Goal: Task Accomplishment & Management: Use online tool/utility

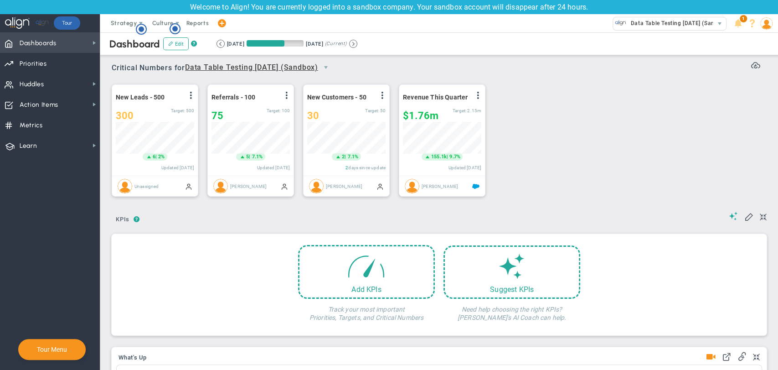
click at [73, 43] on span "Dashboards Dashboards" at bounding box center [50, 42] width 100 height 21
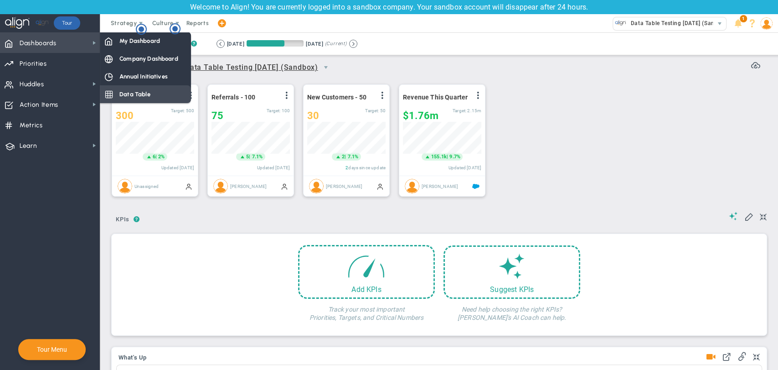
click at [157, 86] on div "Data Table" at bounding box center [145, 94] width 91 height 18
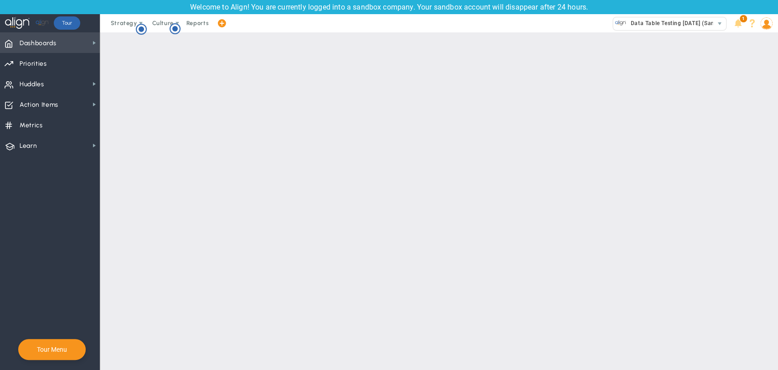
click at [50, 45] on span "Dashboards" at bounding box center [38, 43] width 37 height 19
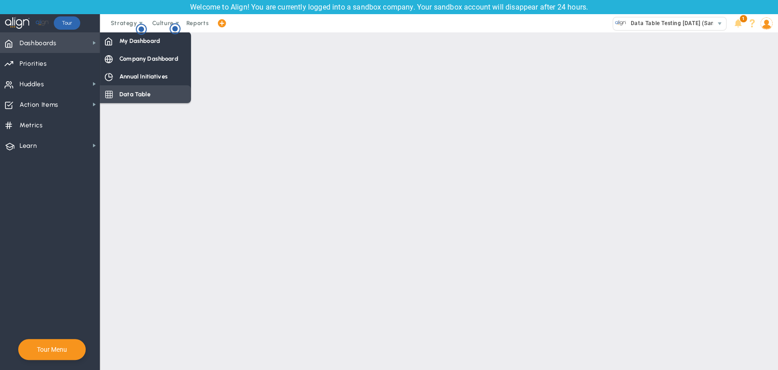
click at [123, 89] on div "Data Table" at bounding box center [145, 94] width 91 height 18
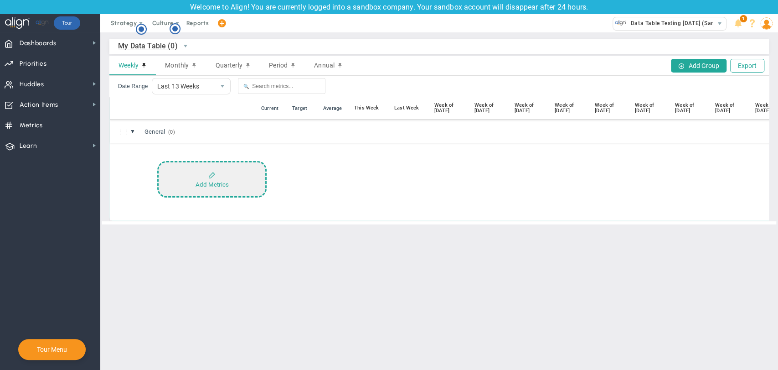
click at [231, 174] on button "Add Metrics" at bounding box center [211, 179] width 109 height 36
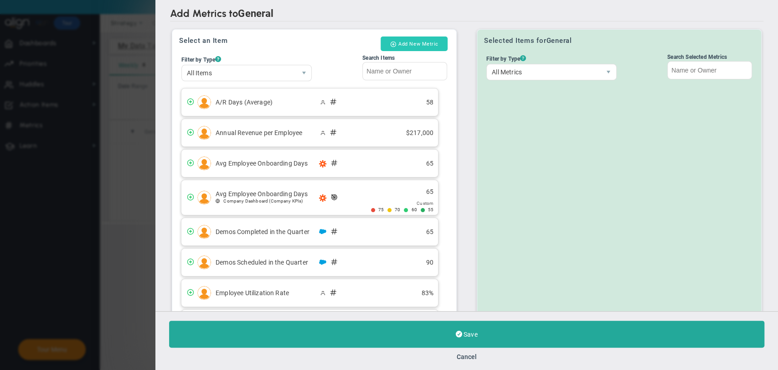
click at [436, 48] on button "Add New Metric" at bounding box center [414, 43] width 67 height 15
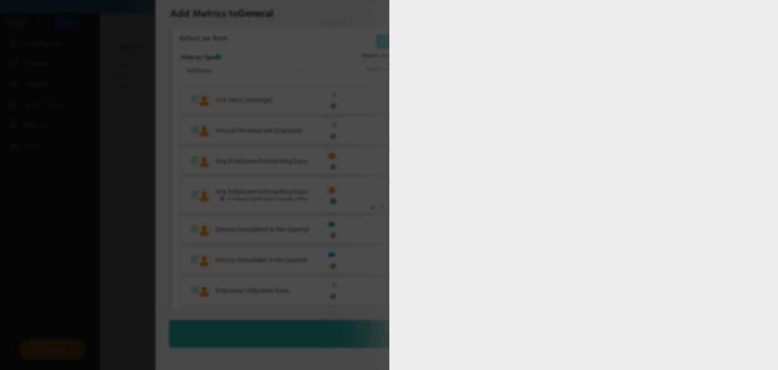
type input "[PERSON_NAME] BM"
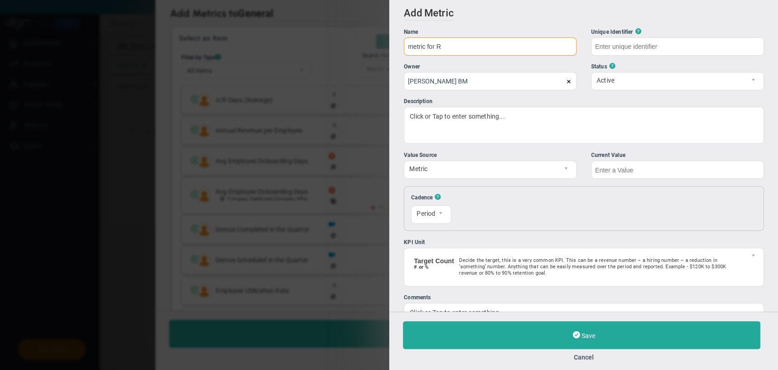
type input "metric for R"
click at [654, 49] on input "text" at bounding box center [677, 46] width 173 height 18
type input "metric-for-R"
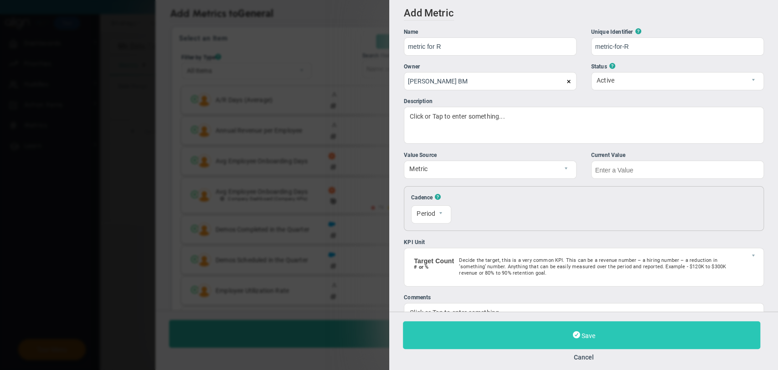
click at [614, 330] on button "Save" at bounding box center [581, 335] width 357 height 28
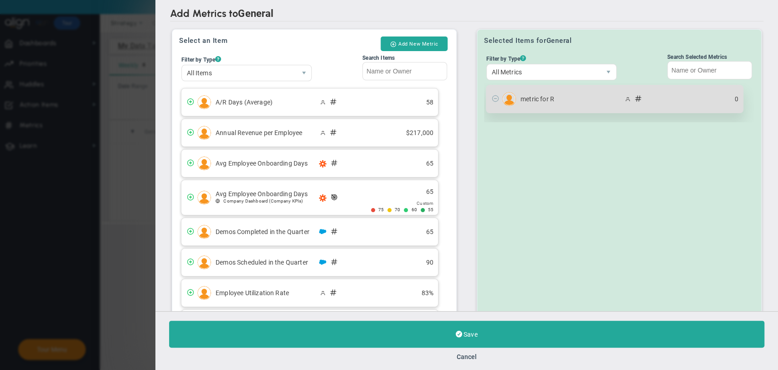
click at [601, 92] on div "metric for R 0" at bounding box center [614, 98] width 257 height 27
click at [492, 99] on span at bounding box center [495, 97] width 7 height 7
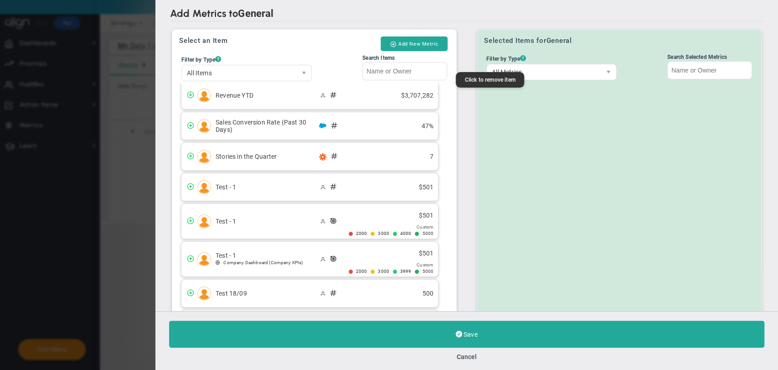
scroll to position [658, 0]
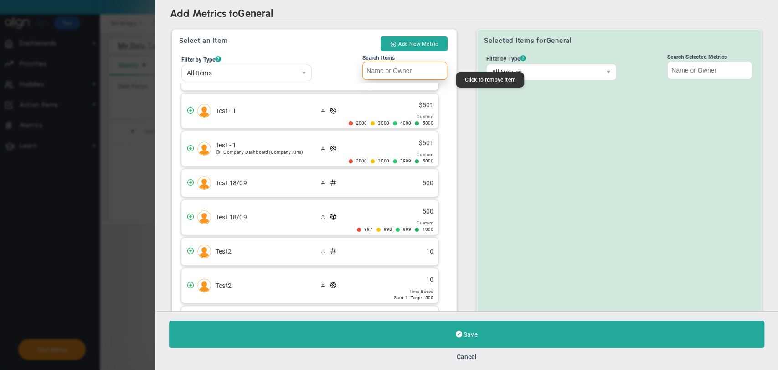
click at [376, 70] on input "Search Items" at bounding box center [405, 71] width 85 height 18
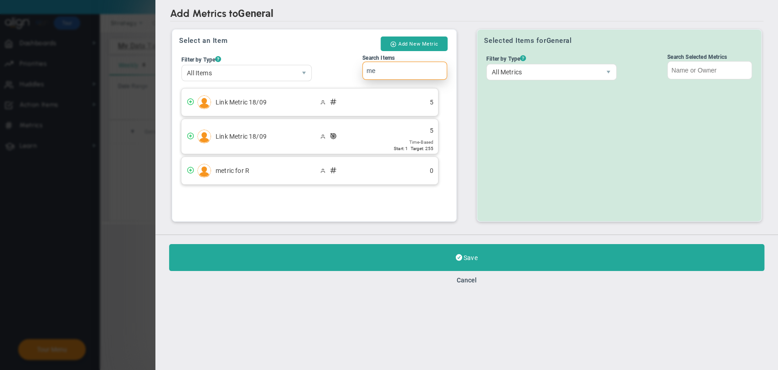
scroll to position [0, 0]
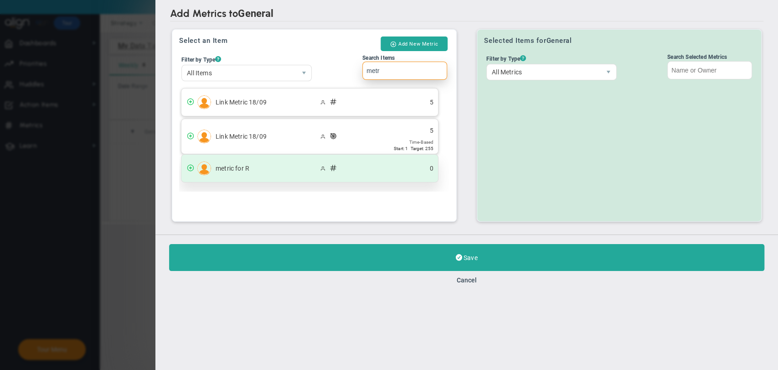
type input "metr"
click at [190, 165] on span at bounding box center [190, 167] width 7 height 7
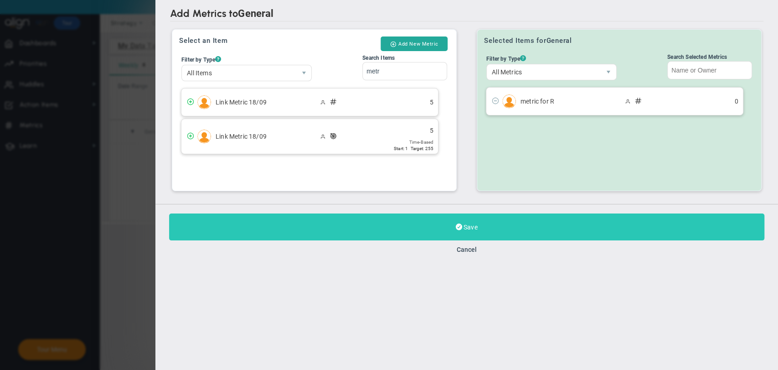
click at [459, 231] on button "Save" at bounding box center [466, 226] width 595 height 27
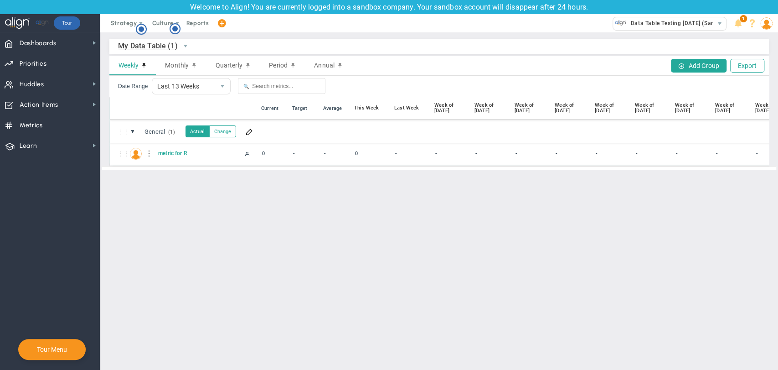
click at [263, 154] on div "0" at bounding box center [274, 153] width 30 height 10
type input "10"
click at [285, 205] on main "My Data Table (1) My Data Table → My Data Table Weekly Monthly Quarterly Period…" at bounding box center [439, 200] width 678 height 337
click at [404, 155] on div "-" at bounding box center [409, 153] width 34 height 10
type input "9"
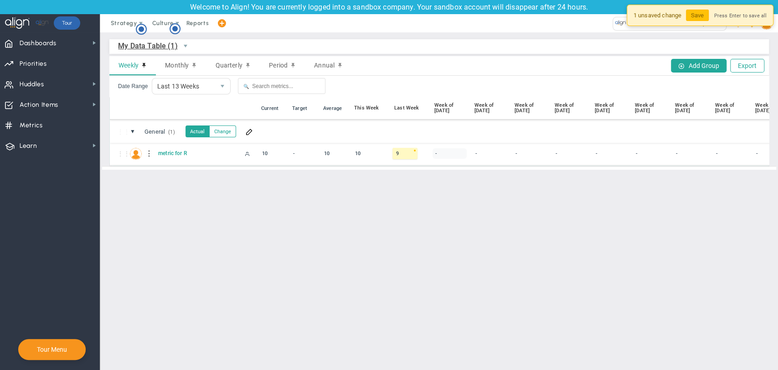
click at [442, 153] on div "-" at bounding box center [450, 153] width 34 height 10
type input "8"
click at [480, 158] on div "-" at bounding box center [490, 153] width 34 height 10
type input "7"
click at [522, 152] on div "-" at bounding box center [530, 153] width 34 height 10
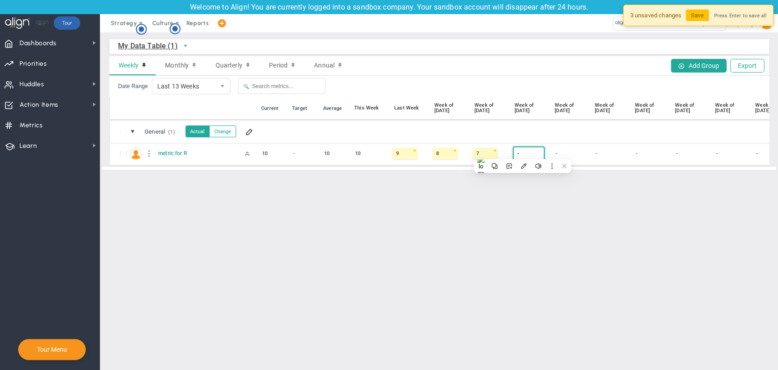
type input "9"
click at [563, 156] on div "-" at bounding box center [570, 153] width 34 height 10
type input "5"
click at [704, 15] on button "Save" at bounding box center [697, 15] width 23 height 11
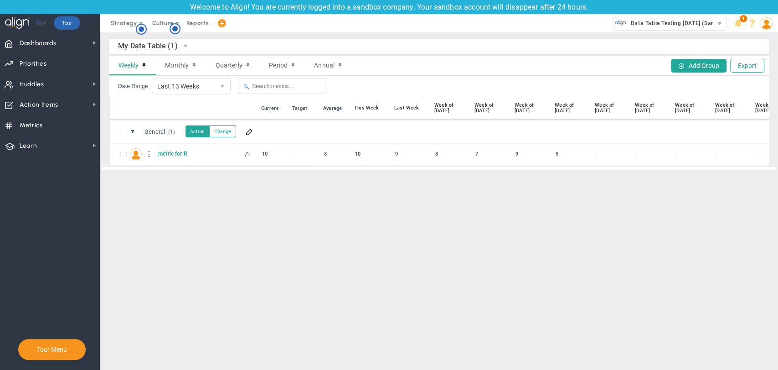
click at [152, 45] on span "My Data Table (1)" at bounding box center [148, 45] width 60 height 11
click at [246, 43] on div "My Data Table (1) My Data Table → My Data Table" at bounding box center [439, 46] width 660 height 15
click at [182, 66] on span "Monthly" at bounding box center [177, 65] width 24 height 7
click at [139, 61] on div "Weekly" at bounding box center [132, 65] width 46 height 19
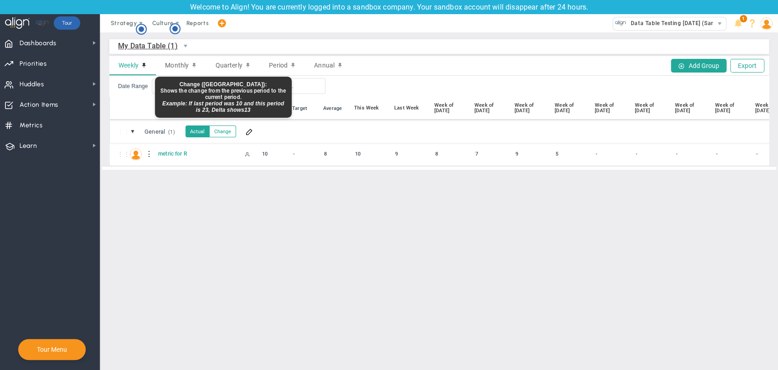
click at [212, 133] on button "Change" at bounding box center [222, 131] width 27 height 12
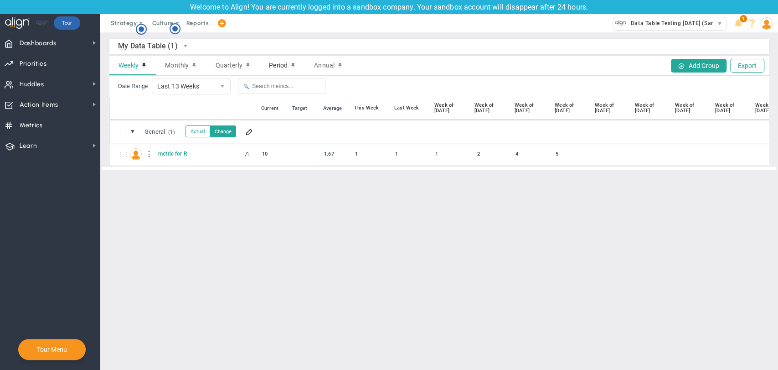
click at [274, 63] on span "Period" at bounding box center [278, 65] width 19 height 7
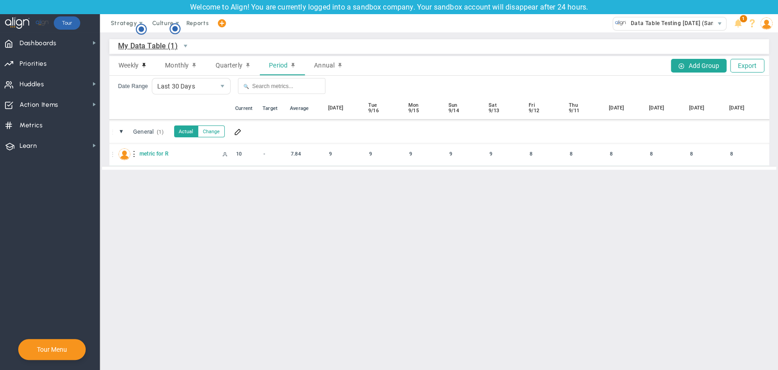
scroll to position [0, 53]
click at [130, 62] on span "Weekly" at bounding box center [129, 65] width 20 height 7
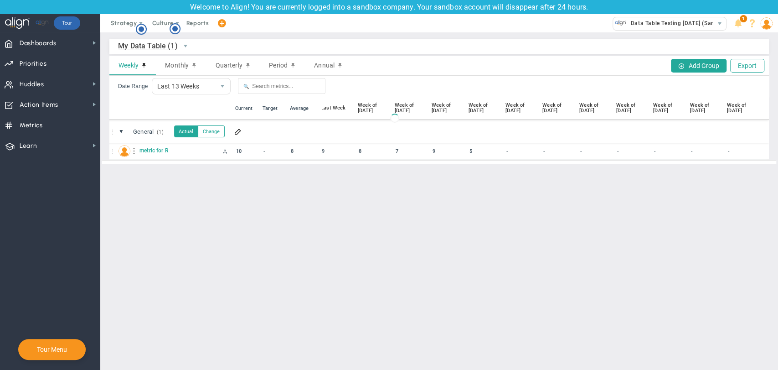
scroll to position [0, 29]
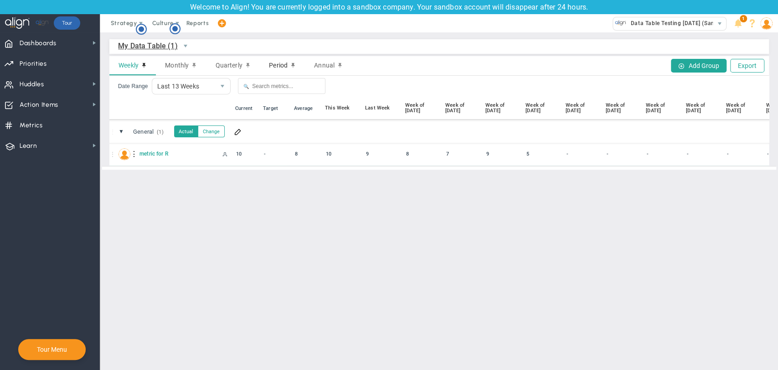
drag, startPoint x: 270, startPoint y: 64, endPoint x: 279, endPoint y: 63, distance: 8.7
click at [277, 63] on span "Period" at bounding box center [278, 65] width 19 height 7
click at [128, 65] on span "Weekly" at bounding box center [129, 65] width 20 height 7
click at [515, 297] on main "My Data Table (1) My Data Table → My Data Table Weekly Monthly Quarterly Period…" at bounding box center [439, 200] width 678 height 337
click at [380, 110] on div "Last Week" at bounding box center [380, 107] width 34 height 5
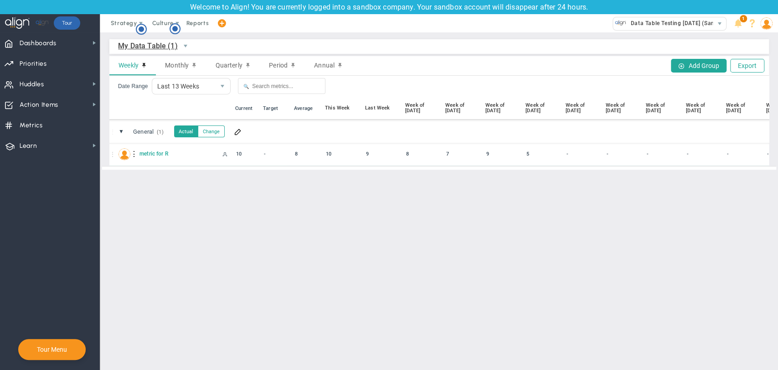
click at [417, 272] on main "My Data Table (1) My Data Table → My Data Table Weekly Monthly Quarterly Period…" at bounding box center [439, 200] width 678 height 337
click at [369, 155] on div "9" at bounding box center [380, 153] width 34 height 10
click at [418, 154] on div "8" at bounding box center [420, 153] width 34 height 10
click at [440, 223] on main "My Data Table (1) My Data Table → My Data Table Weekly Monthly Quarterly Period…" at bounding box center [439, 200] width 678 height 337
click at [282, 70] on div "Period" at bounding box center [282, 65] width 45 height 19
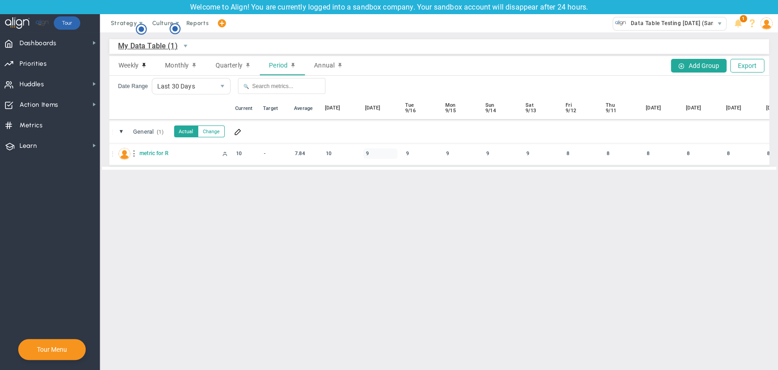
click at [367, 156] on div "9" at bounding box center [380, 153] width 34 height 10
click at [488, 158] on div "9" at bounding box center [501, 153] width 34 height 10
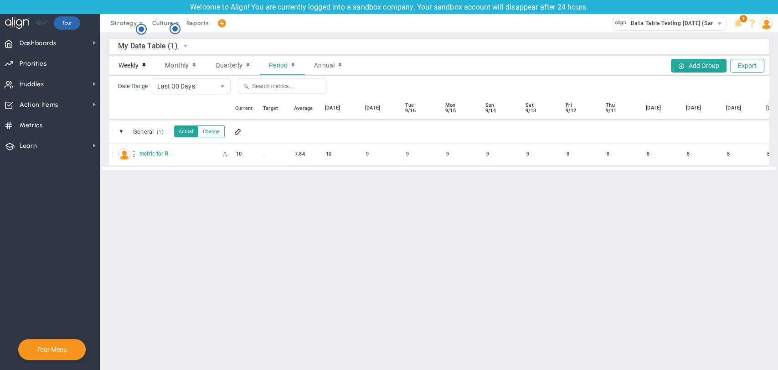
click at [139, 67] on span "Weekly" at bounding box center [129, 65] width 20 height 7
click at [285, 69] on span "Period" at bounding box center [278, 65] width 19 height 7
click at [137, 62] on span "Weekly" at bounding box center [129, 65] width 20 height 7
click at [548, 257] on main "My Data Table (1) My Data Table → My Data Table Weekly Monthly Quarterly Period…" at bounding box center [439, 200] width 678 height 337
click at [551, 270] on main "My Data Table (1) My Data Table → My Data Table Weekly Monthly Quarterly Period…" at bounding box center [439, 200] width 678 height 337
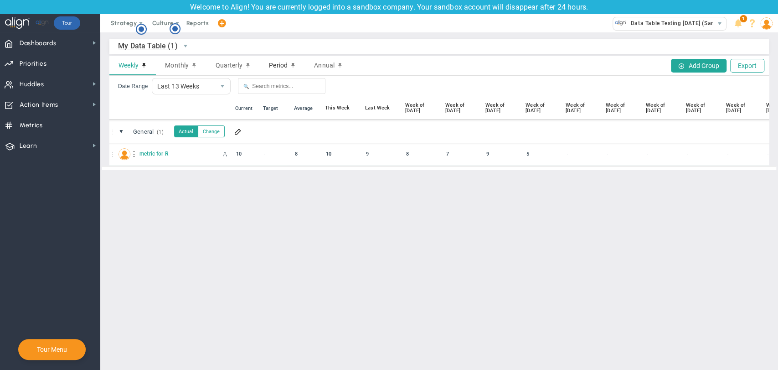
click at [276, 67] on span "Period" at bounding box center [278, 65] width 19 height 7
click at [479, 223] on main "My Data Table (1) My Data Table → My Data Table Weekly Monthly Quarterly Period…" at bounding box center [439, 200] width 678 height 337
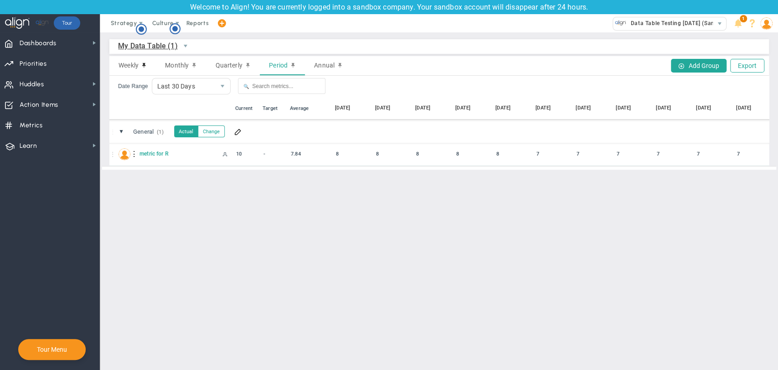
scroll to position [0, 349]
drag, startPoint x: 677, startPoint y: 176, endPoint x: 703, endPoint y: 183, distance: 26.4
click at [703, 176] on div "My Data Table (1) My Data Table → My Data Table Weekly Monthly Quarterly Period…" at bounding box center [439, 104] width 678 height 144
click at [737, 176] on div "My Data Table (1) My Data Table → My Data Table Weekly Monthly Quarterly Period…" at bounding box center [439, 104] width 678 height 144
drag, startPoint x: 739, startPoint y: 178, endPoint x: 751, endPoint y: 176, distance: 12.0
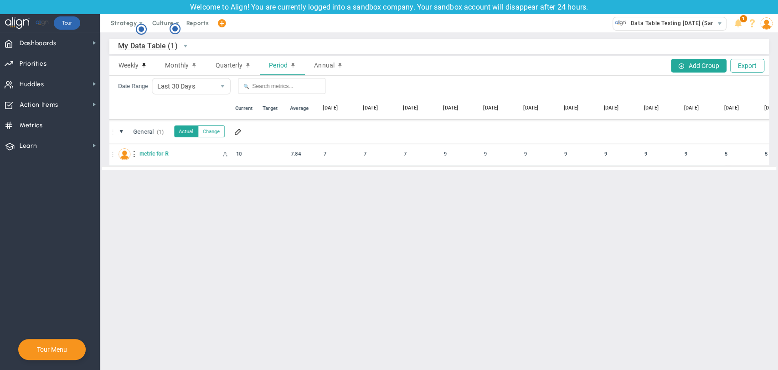
click at [748, 176] on div "My Data Table (1) My Data Table → My Data Table Weekly Monthly Quarterly Period…" at bounding box center [439, 104] width 678 height 144
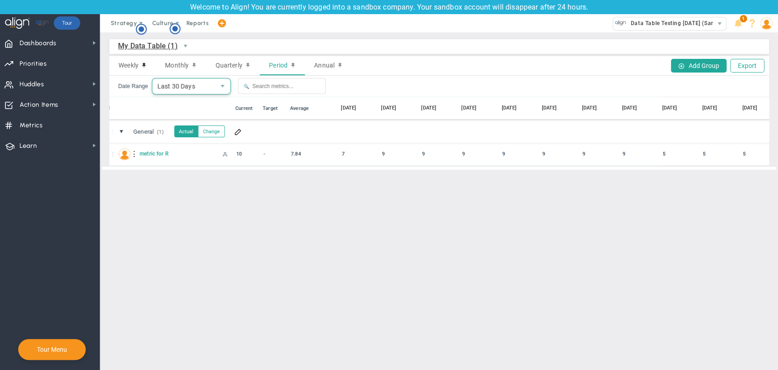
click at [175, 90] on span "Last 30 Days" at bounding box center [183, 85] width 63 height 15
click at [168, 146] on li "Last 60 Days" at bounding box center [190, 144] width 78 height 19
click at [655, 155] on div "-" at bounding box center [668, 153] width 34 height 10
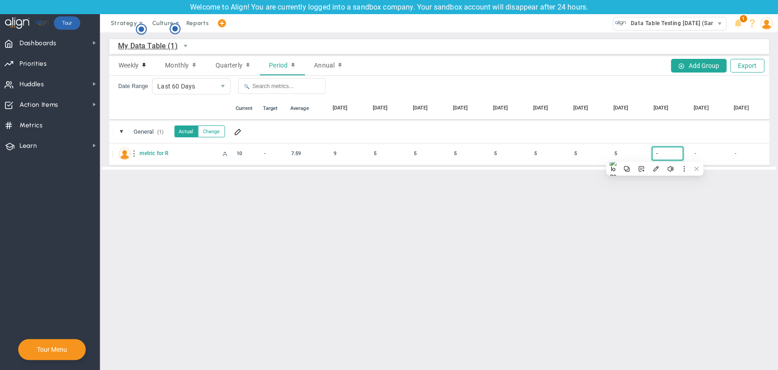
type input "4"
click at [643, 212] on main "My Data Table (1) My Data Table → My Data Table Weekly Monthly Quarterly Period…" at bounding box center [439, 200] width 678 height 337
click at [133, 66] on span "Weekly" at bounding box center [129, 65] width 20 height 7
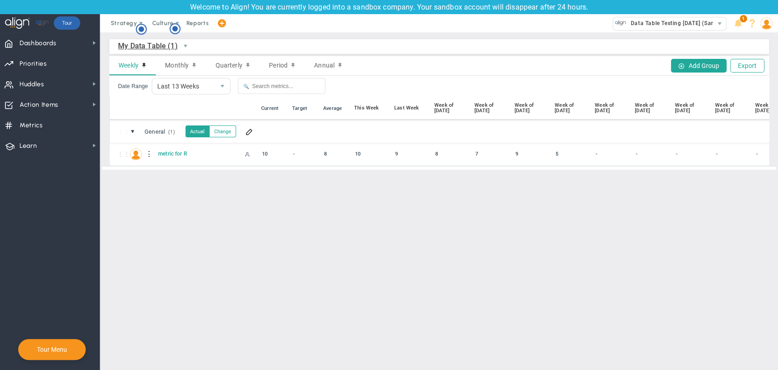
click at [400, 280] on main "My Data Table (1) My Data Table → My Data Table Weekly Monthly Quarterly Period…" at bounding box center [439, 200] width 678 height 337
click at [276, 66] on span "Period" at bounding box center [278, 65] width 19 height 7
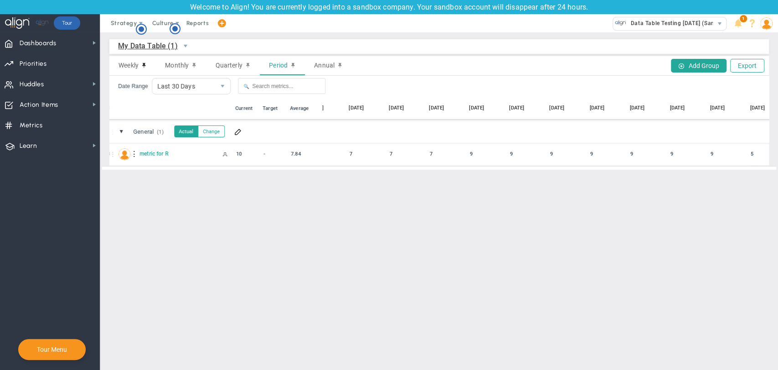
scroll to position [0, 775]
click at [160, 83] on span "Last 30 Days" at bounding box center [183, 85] width 63 height 15
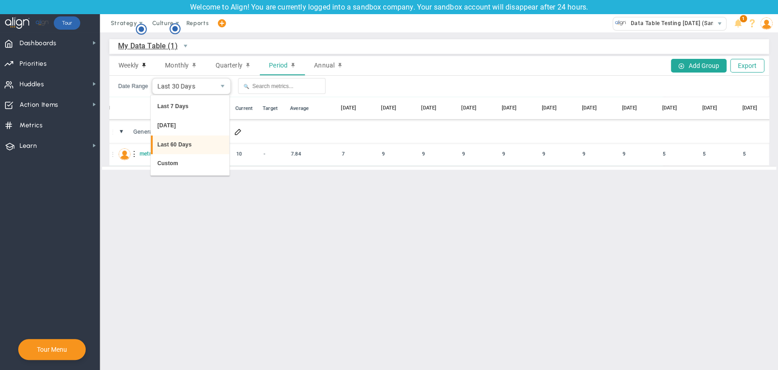
click at [171, 147] on li "Last 60 Days" at bounding box center [190, 144] width 78 height 19
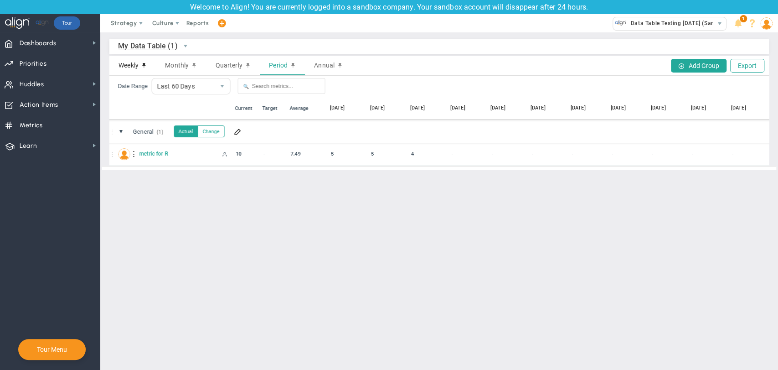
click at [138, 63] on span "Weekly" at bounding box center [129, 65] width 20 height 7
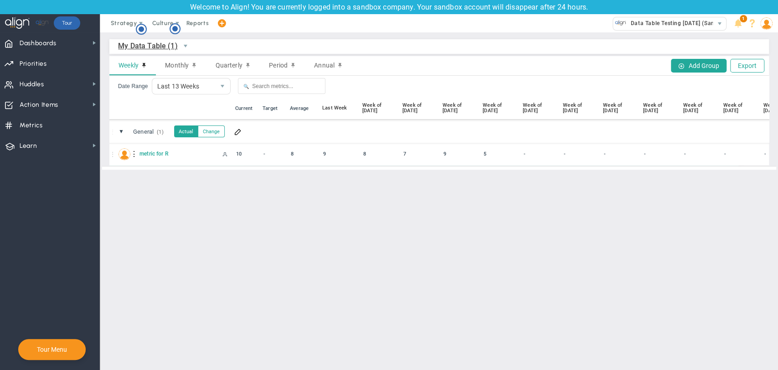
click at [470, 228] on main "My Data Table (1) My Data Table → My Data Table Weekly Monthly Quarterly Period…" at bounding box center [439, 200] width 678 height 337
click at [285, 67] on span "Period" at bounding box center [278, 65] width 19 height 7
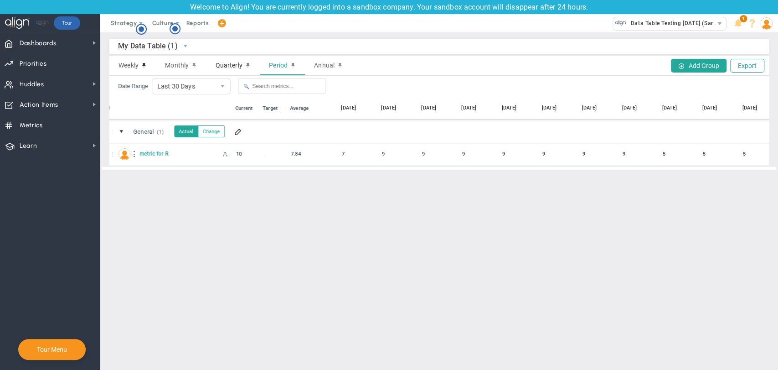
click at [210, 72] on div "Quarterly" at bounding box center [233, 65] width 54 height 19
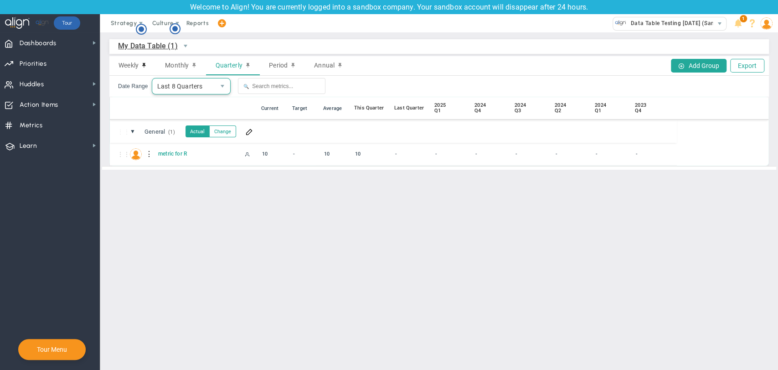
click at [206, 88] on span "Last 8 Quarters" at bounding box center [183, 85] width 63 height 15
click at [283, 67] on span "Period" at bounding box center [278, 65] width 19 height 7
click at [189, 82] on span "Last 30 Days" at bounding box center [183, 85] width 63 height 15
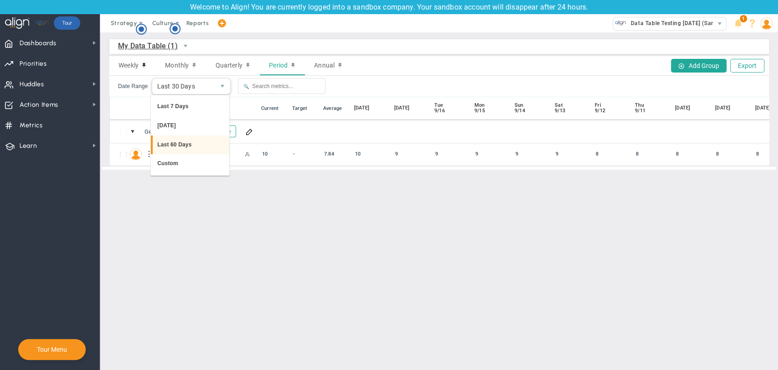
click at [187, 150] on li "Last 60 Days" at bounding box center [190, 144] width 78 height 19
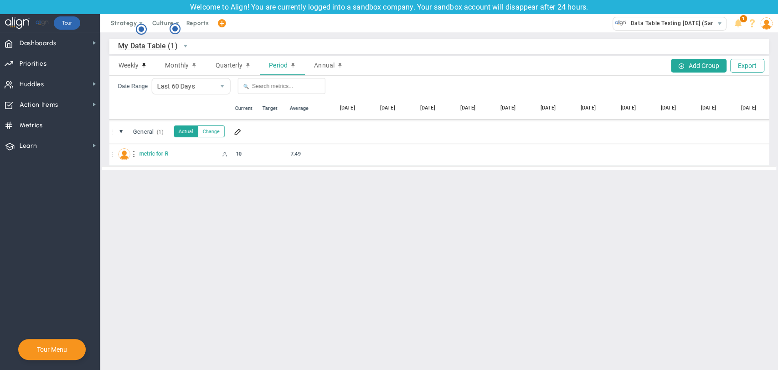
click at [532, 218] on main "My Data Table (1) My Data Table → My Data Table Weekly Monthly Quarterly Period…" at bounding box center [439, 200] width 678 height 337
click at [382, 156] on div "-" at bounding box center [395, 153] width 34 height 10
type input "3"
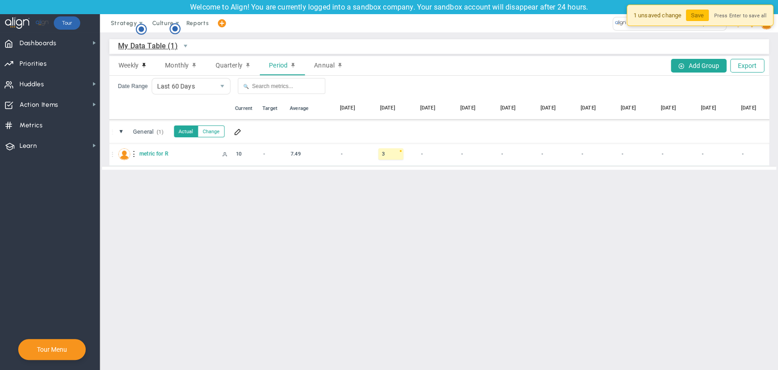
click at [366, 229] on main "My Data Table (1) My Data Table → My Data Table Weekly Monthly Quarterly Period…" at bounding box center [439, 200] width 678 height 337
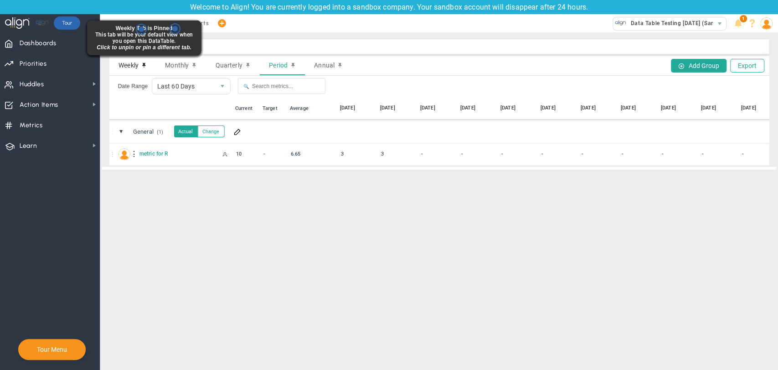
click at [136, 66] on span "Weekly" at bounding box center [129, 65] width 20 height 7
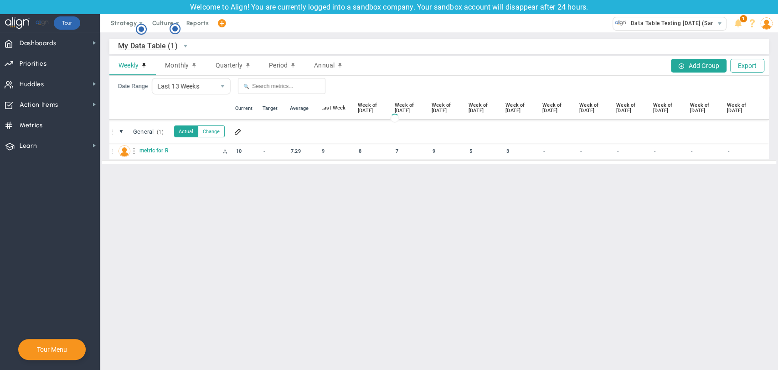
scroll to position [0, 29]
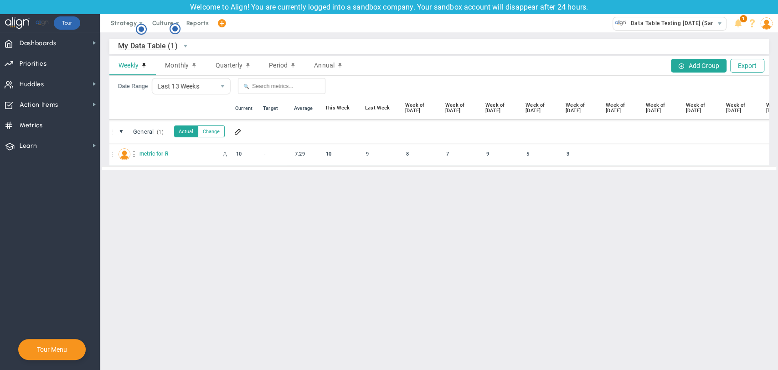
click at [136, 48] on span "My Data Table (1)" at bounding box center [148, 45] width 60 height 11
click at [60, 42] on span "Dashboards Dashboards" at bounding box center [50, 42] width 100 height 21
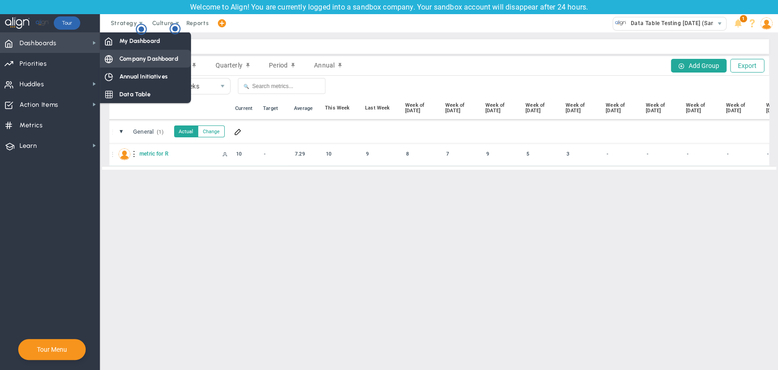
click at [152, 61] on span "Company Dashboard" at bounding box center [148, 58] width 59 height 9
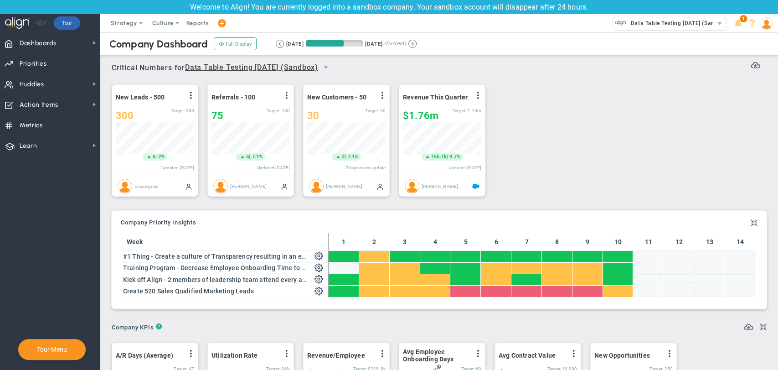
scroll to position [32, 78]
click at [53, 45] on span "Dashboards" at bounding box center [38, 43] width 37 height 19
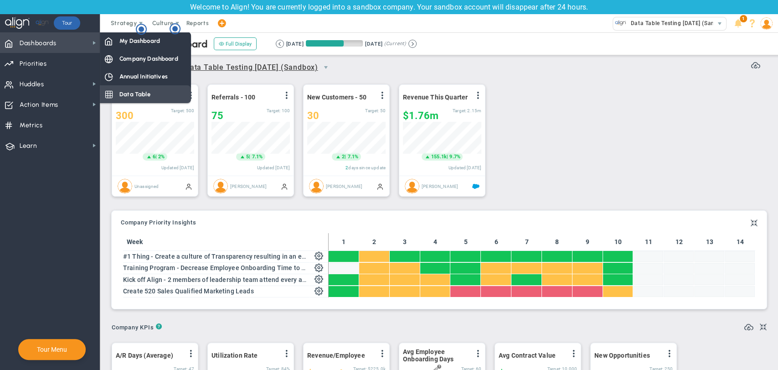
click at [144, 93] on span "Data Table" at bounding box center [134, 94] width 31 height 9
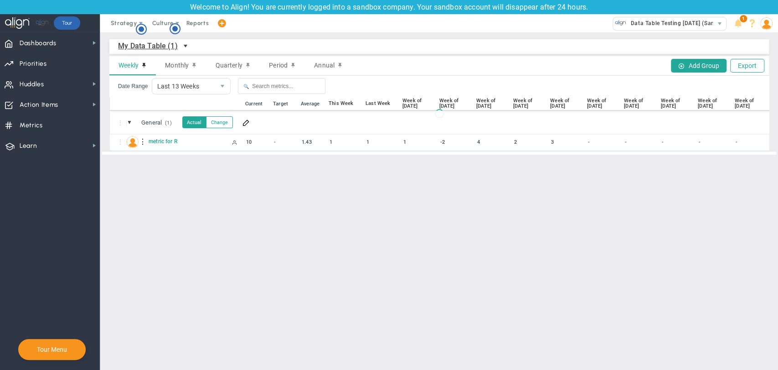
click at [182, 46] on span "select" at bounding box center [185, 45] width 7 height 7
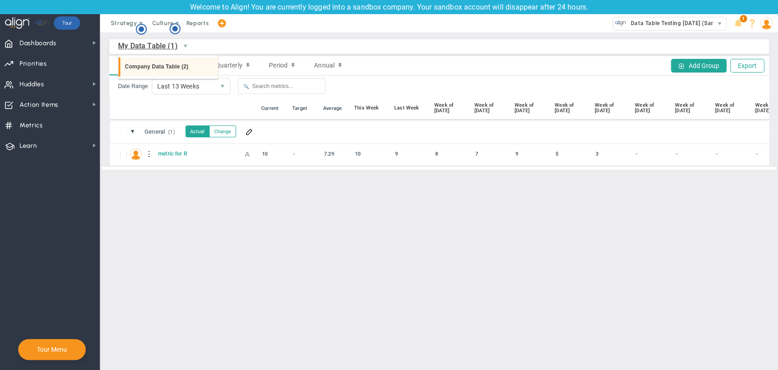
click at [180, 72] on li "Company Data Table (2)" at bounding box center [168, 66] width 99 height 19
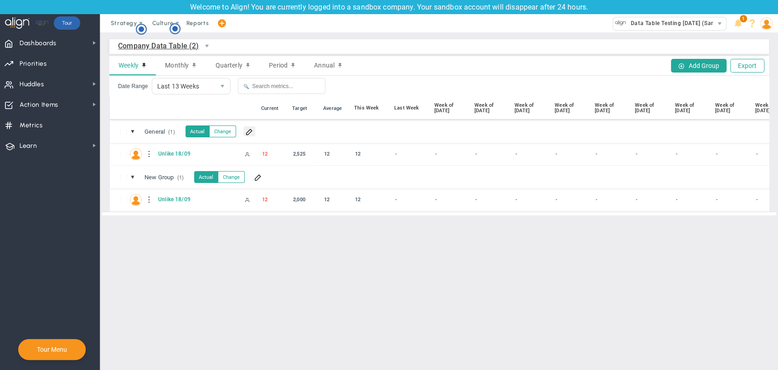
click at [244, 132] on button at bounding box center [249, 131] width 12 height 10
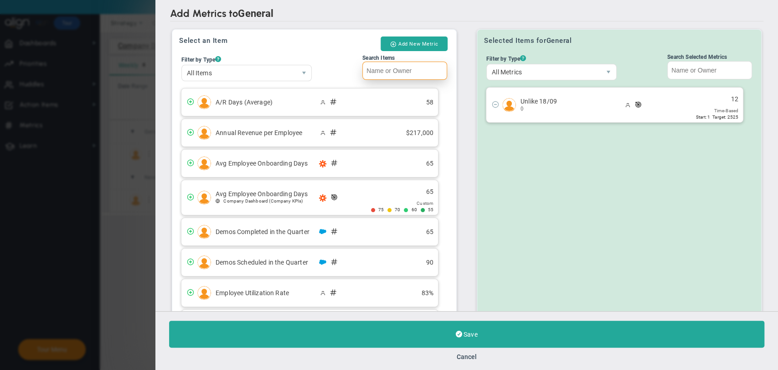
click at [385, 71] on input "Search Items" at bounding box center [405, 71] width 85 height 18
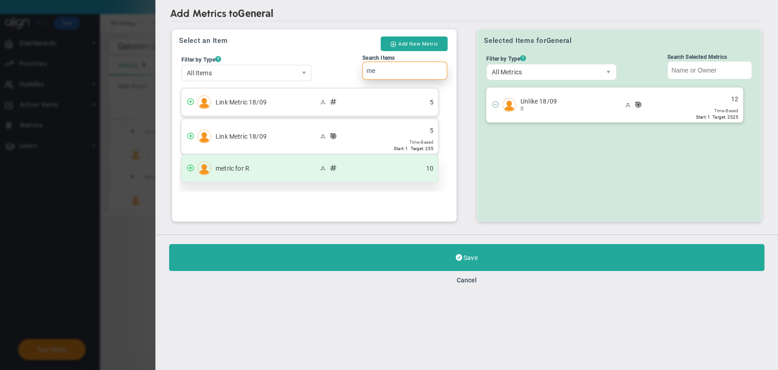
type input "me"
click at [192, 166] on span at bounding box center [190, 167] width 7 height 7
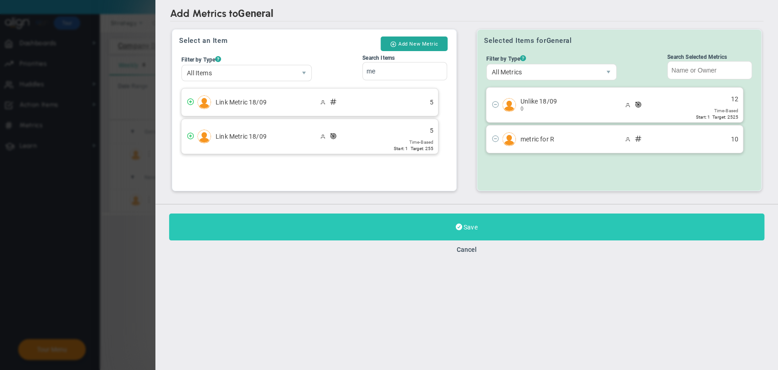
click at [449, 221] on button "Save" at bounding box center [466, 226] width 595 height 27
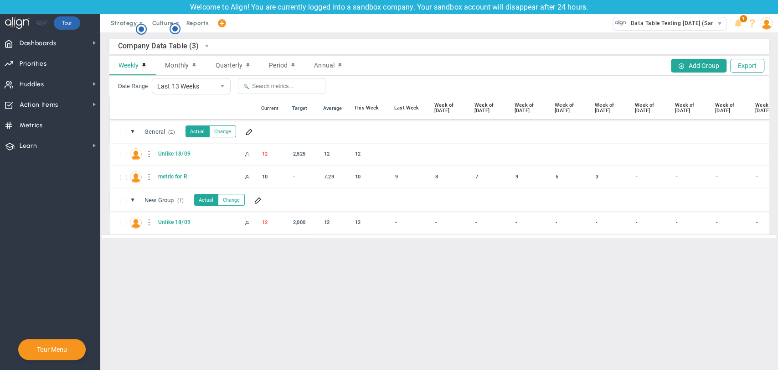
click at [772, 24] on img at bounding box center [766, 23] width 12 height 12
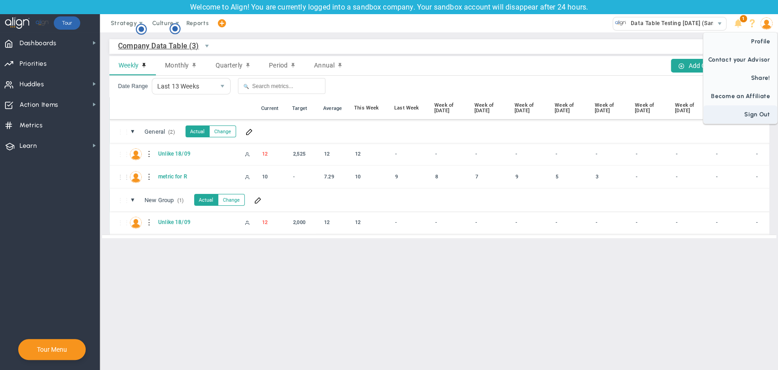
click at [737, 110] on span "Sign Out" at bounding box center [740, 114] width 74 height 18
